Goal: Task Accomplishment & Management: Use online tool/utility

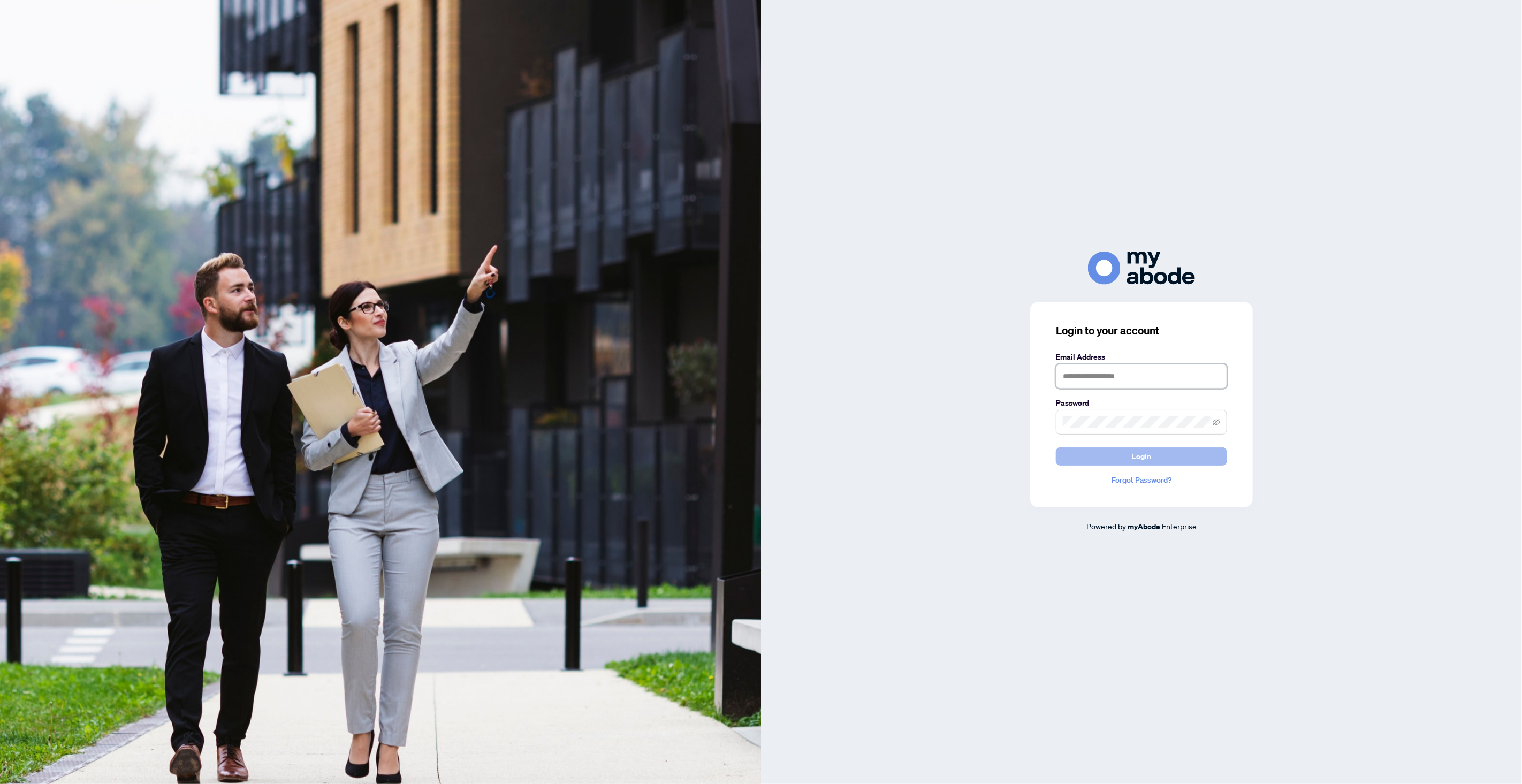
type input "**********"
click at [1133, 456] on span "Login" at bounding box center [1141, 456] width 19 height 17
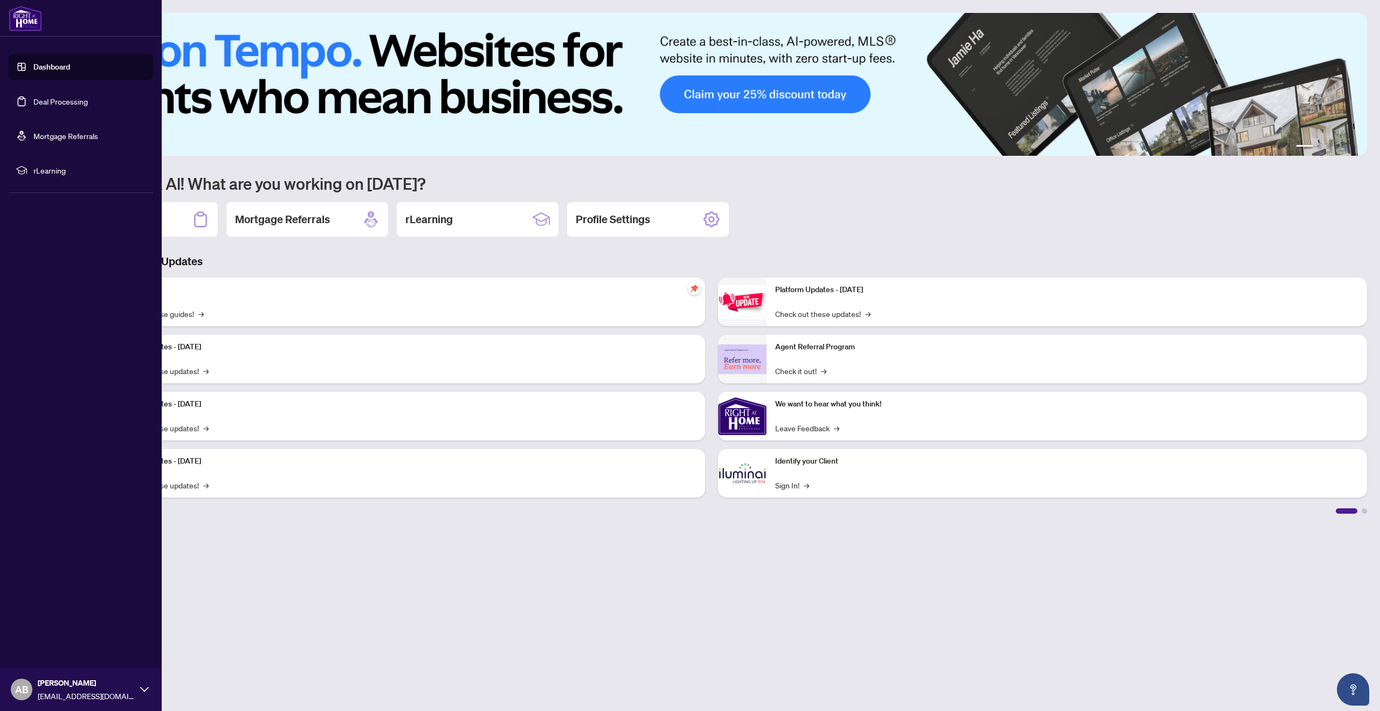
click at [54, 100] on link "Deal Processing" at bounding box center [60, 101] width 54 height 10
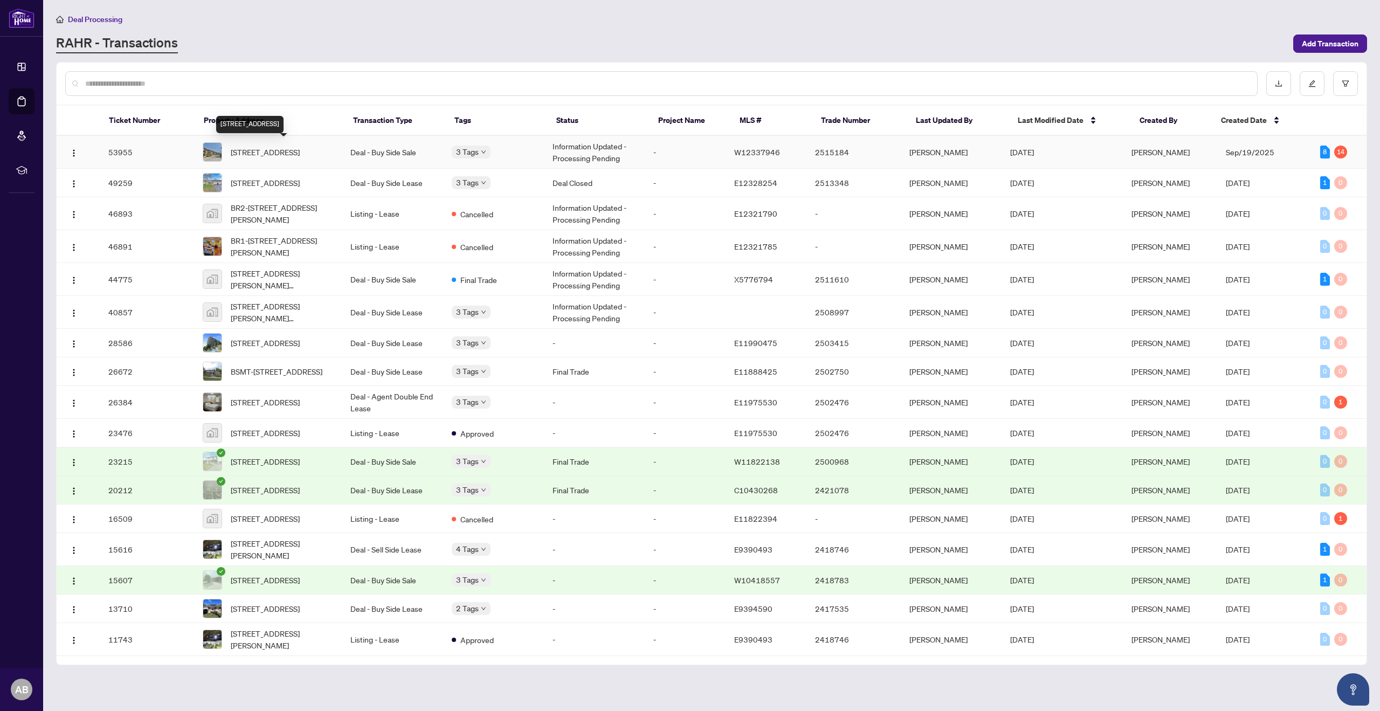
click at [277, 156] on span "[STREET_ADDRESS]" at bounding box center [265, 152] width 69 height 12
